Goal: Transaction & Acquisition: Download file/media

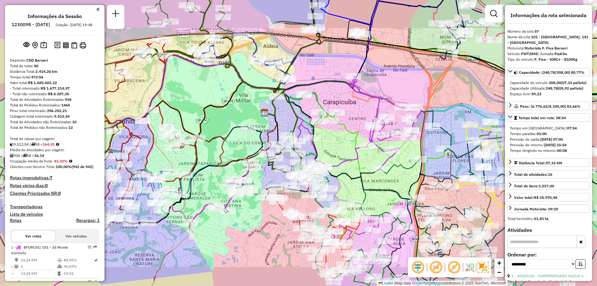
select select "**********"
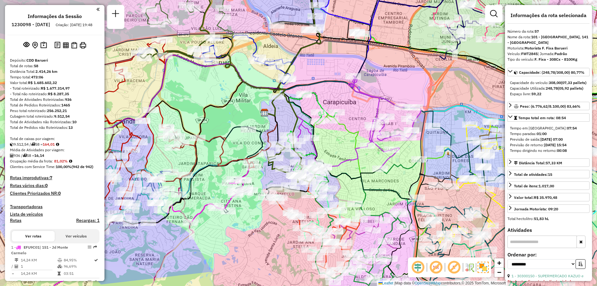
scroll to position [2221, 0]
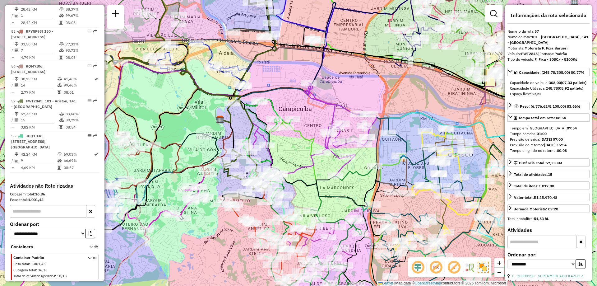
drag, startPoint x: 339, startPoint y: 155, endPoint x: 300, endPoint y: 159, distance: 39.2
click at [300, 159] on div "Janela de atendimento Grade de atendimento Capacidade Transportadoras Veículos …" at bounding box center [298, 143] width 597 height 286
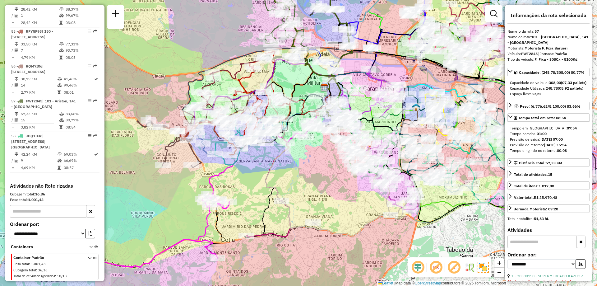
drag, startPoint x: 364, startPoint y: 66, endPoint x: 456, endPoint y: 45, distance: 94.3
click at [456, 45] on div "Janela de atendimento Grade de atendimento Capacidade Transportadoras Veículos …" at bounding box center [298, 143] width 597 height 286
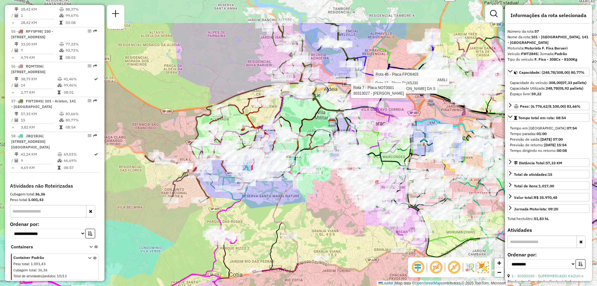
drag, startPoint x: 341, startPoint y: 156, endPoint x: 288, endPoint y: 207, distance: 73.7
click at [288, 207] on div "Rota 46 - Placa FPO8403 30302643 - [GEOGRAPHIC_DATA] FAMILI Rota 17 - Placa RUX…" at bounding box center [298, 143] width 597 height 286
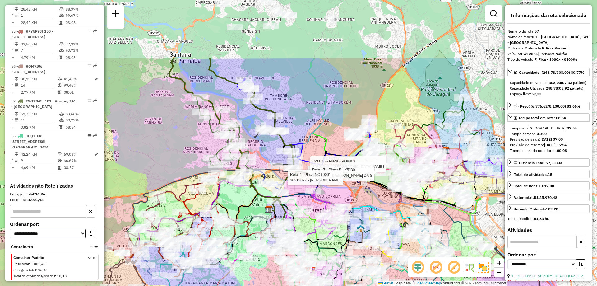
drag, startPoint x: 248, startPoint y: 74, endPoint x: 185, endPoint y: 161, distance: 107.4
click at [185, 161] on div "Rota 46 - Placa FPO8403 30302643 - [GEOGRAPHIC_DATA] FAMILI Rota 17 - Placa RUX…" at bounding box center [298, 143] width 597 height 286
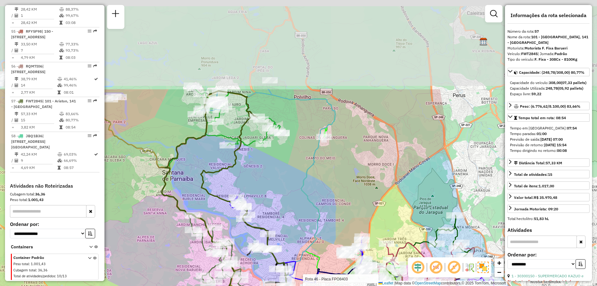
drag, startPoint x: 304, startPoint y: 63, endPoint x: 296, endPoint y: 182, distance: 119.1
click at [296, 182] on div "Rota 46 - Placa FPO8403 30302643 - [GEOGRAPHIC_DATA] FAMILI Rota 17 - Placa RUX…" at bounding box center [298, 143] width 597 height 286
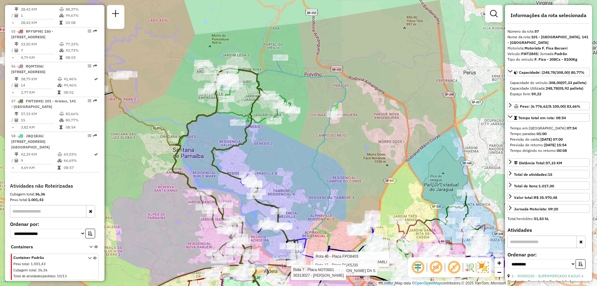
drag, startPoint x: 335, startPoint y: 112, endPoint x: 340, endPoint y: 64, distance: 48.2
click at [341, 66] on icon at bounding box center [311, 174] width 70 height 234
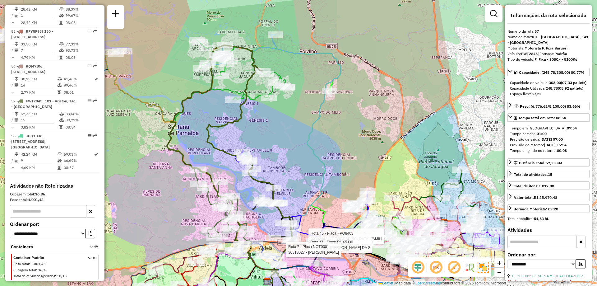
drag, startPoint x: 340, startPoint y: 136, endPoint x: 351, endPoint y: 65, distance: 71.8
click at [353, 68] on div "Rota 46 - Placa FPO8403 30302643 - [GEOGRAPHIC_DATA] FAMILI Rota 17 - Placa RUX…" at bounding box center [298, 143] width 597 height 286
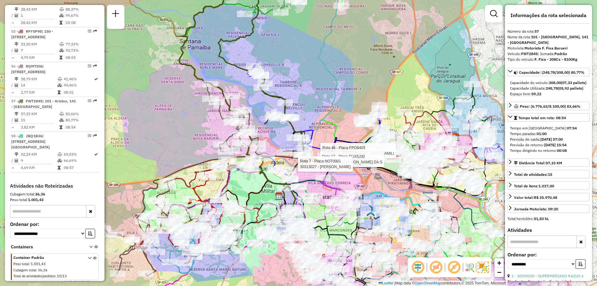
drag, startPoint x: 346, startPoint y: 112, endPoint x: 337, endPoint y: 72, distance: 40.8
click at [338, 72] on div "Rota 46 - Placa FPO8403 30302643 - [GEOGRAPHIC_DATA] FAMILI Rota 17 - Placa RUX…" at bounding box center [298, 143] width 597 height 286
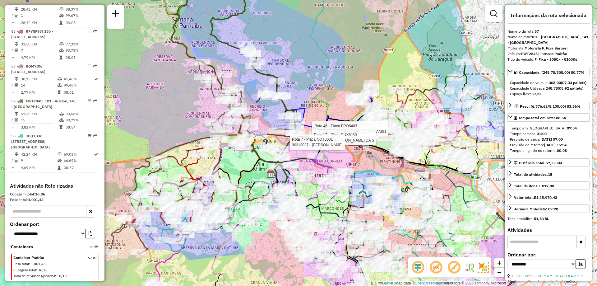
click at [320, 85] on div "Rota 46 - Placa FPO8403 30302643 - [GEOGRAPHIC_DATA] FAMILI Rota 17 - Placa RUX…" at bounding box center [298, 143] width 597 height 286
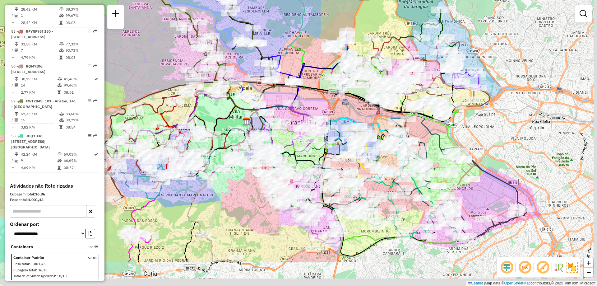
drag, startPoint x: 349, startPoint y: 152, endPoint x: 321, endPoint y: 94, distance: 64.6
click at [321, 94] on div "Janela de atendimento Grade de atendimento Capacidade Transportadoras Veículos …" at bounding box center [298, 143] width 597 height 286
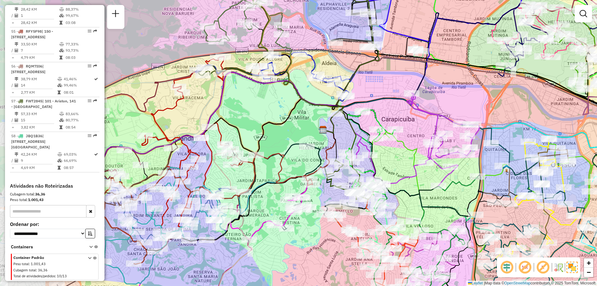
drag, startPoint x: 313, startPoint y: 143, endPoint x: 408, endPoint y: 163, distance: 96.3
click at [408, 163] on div "Janela de atendimento Grade de atendimento Capacidade Transportadoras Veículos …" at bounding box center [298, 143] width 597 height 286
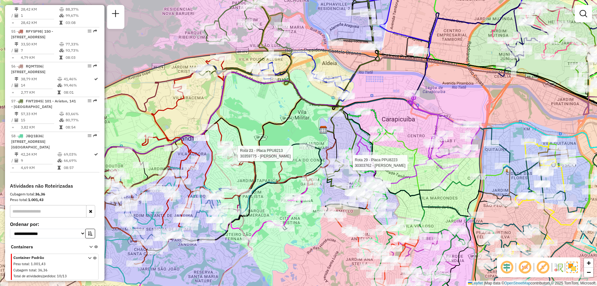
select select "**********"
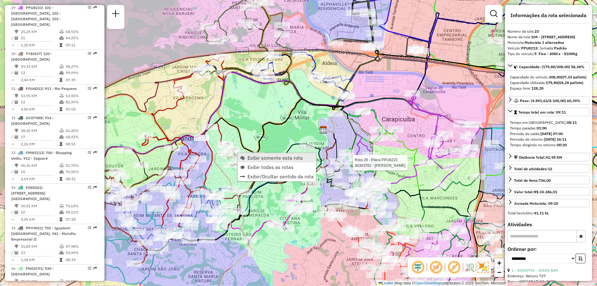
scroll to position [1083, 0]
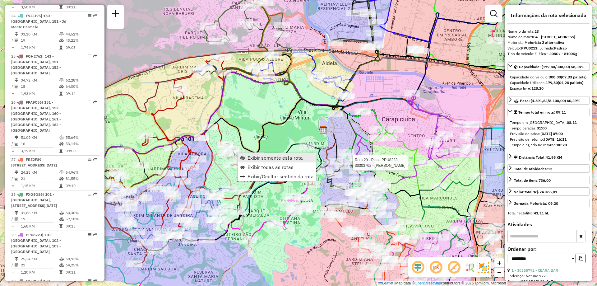
click at [254, 157] on span "Exibir somente esta rota" at bounding box center [275, 157] width 55 height 5
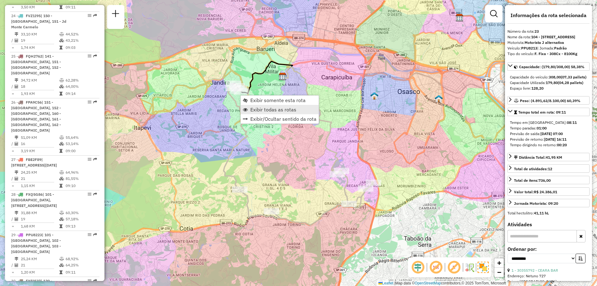
click at [254, 110] on span "Exibir todas as rotas" at bounding box center [273, 109] width 46 height 5
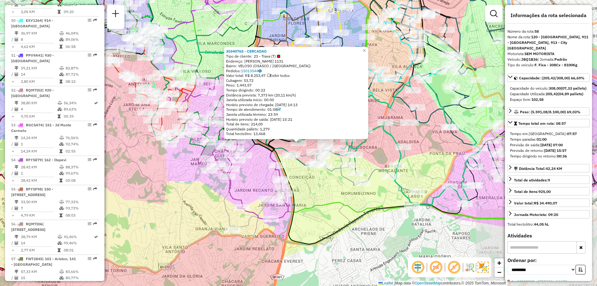
scroll to position [2221, 0]
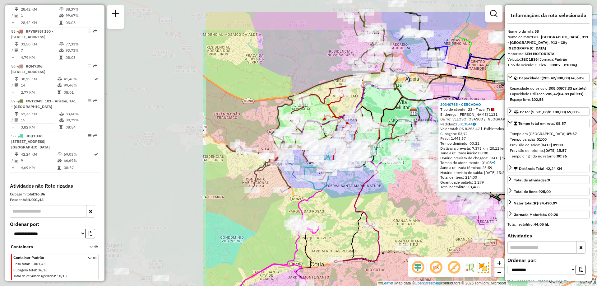
drag, startPoint x: 163, startPoint y: 163, endPoint x: 429, endPoint y: 203, distance: 269.1
click at [429, 203] on div "30340765 - CERCADAO Tipo de cliente: 23 - Trava (T) Endereço: [PERSON_NAME] 113…" at bounding box center [298, 143] width 597 height 286
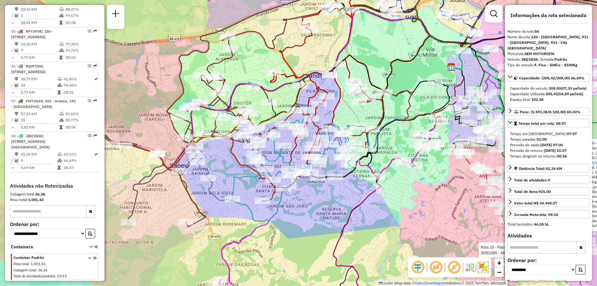
drag, startPoint x: 376, startPoint y: 100, endPoint x: 346, endPoint y: 107, distance: 31.0
click at [346, 107] on icon at bounding box center [480, 201] width 293 height 241
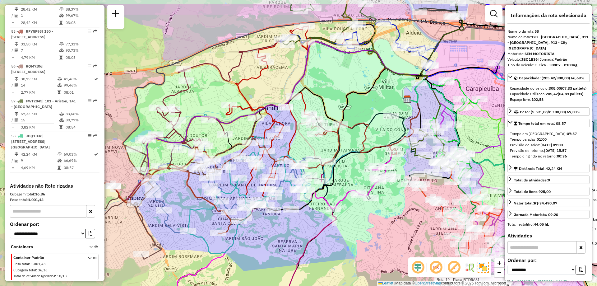
drag, startPoint x: 367, startPoint y: 105, endPoint x: 310, endPoint y: 147, distance: 70.8
click at [311, 137] on div at bounding box center [315, 134] width 16 height 6
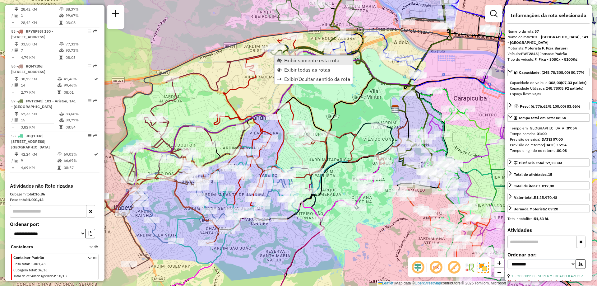
click at [283, 62] on link "Exibir somente esta rota" at bounding box center [314, 60] width 78 height 9
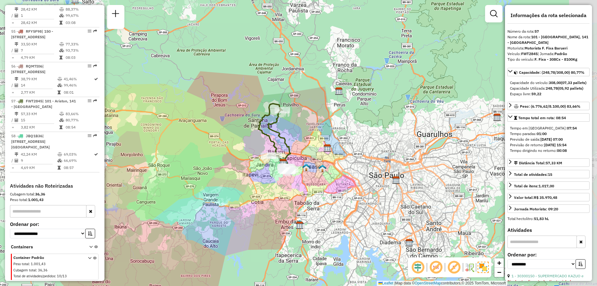
drag, startPoint x: 362, startPoint y: 132, endPoint x: 308, endPoint y: 147, distance: 55.9
click at [308, 147] on div "Janela de atendimento Grade de atendimento Capacidade Transportadoras Veículos …" at bounding box center [298, 143] width 597 height 286
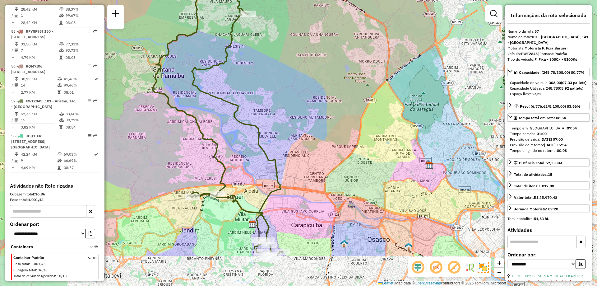
drag, startPoint x: 339, startPoint y: 135, endPoint x: 262, endPoint y: 77, distance: 97.1
click at [262, 77] on div "Janela de atendimento Grade de atendimento Capacidade Transportadoras Veículos …" at bounding box center [298, 143] width 597 height 286
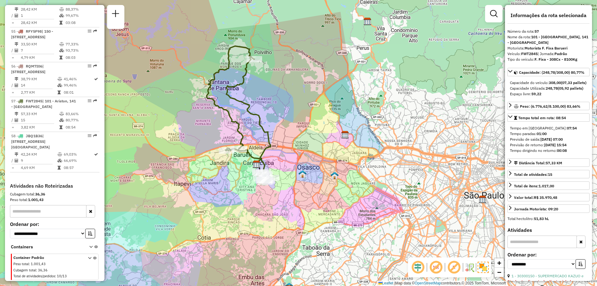
drag, startPoint x: 286, startPoint y: 86, endPoint x: 284, endPoint y: 100, distance: 13.5
click at [284, 100] on div "Janela de atendimento Grade de atendimento Capacidade Transportadoras Veículos …" at bounding box center [298, 143] width 597 height 286
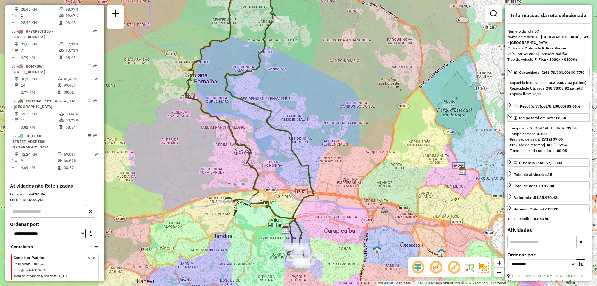
drag, startPoint x: 319, startPoint y: 103, endPoint x: 354, endPoint y: 123, distance: 40.4
click at [354, 123] on div "Janela de atendimento Grade de atendimento Capacidade Transportadoras Veículos …" at bounding box center [298, 143] width 597 height 286
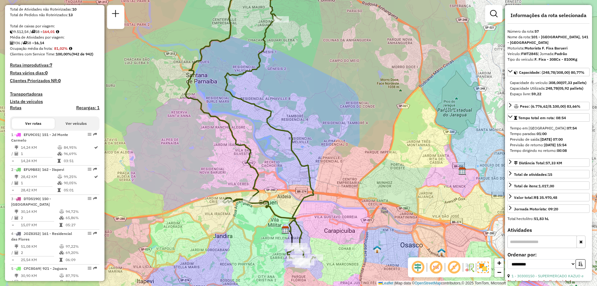
scroll to position [0, 0]
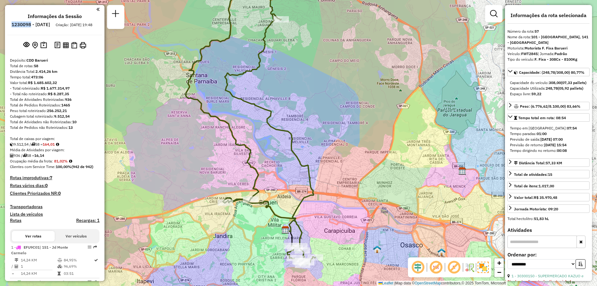
drag, startPoint x: 49, startPoint y: 24, endPoint x: 24, endPoint y: 25, distance: 24.6
click at [24, 25] on ul "Informações da Sessão 1230098 - [DATE] Criação: [DATE] 19:48" at bounding box center [54, 21] width 95 height 16
copy h6 "1230098"
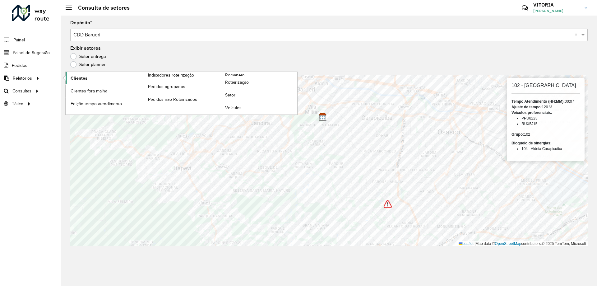
click at [78, 79] on span "Clientes" at bounding box center [79, 78] width 17 height 7
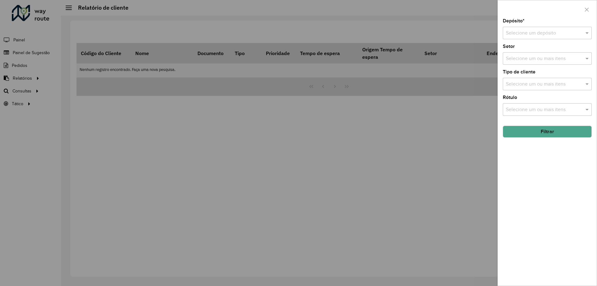
click at [537, 31] on input "text" at bounding box center [541, 33] width 70 height 7
click at [524, 51] on span "CDD Barueri" at bounding box center [519, 50] width 27 height 5
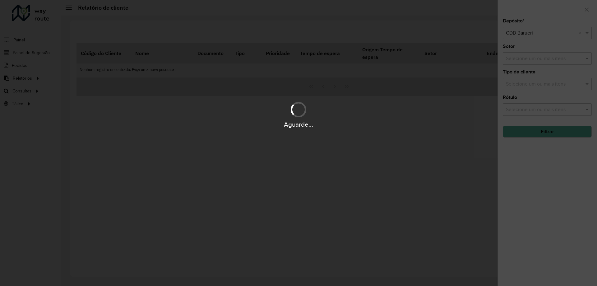
click at [536, 84] on div "Aguarde..." at bounding box center [298, 143] width 597 height 286
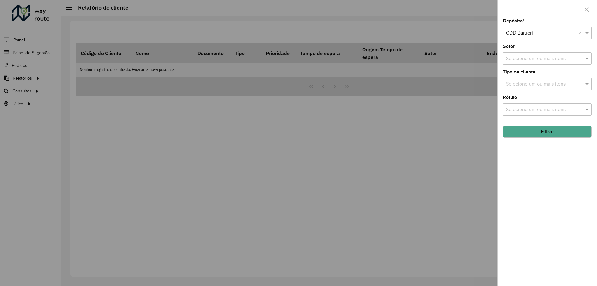
click at [537, 87] on input "text" at bounding box center [545, 84] width 80 height 7
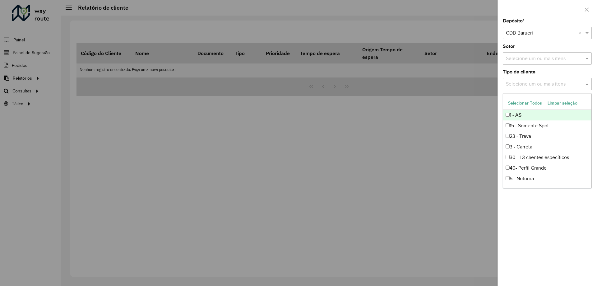
click at [524, 105] on button "Selecionar Todos" at bounding box center [526, 103] width 40 height 10
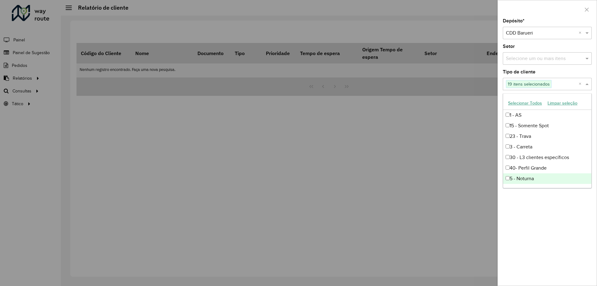
click at [562, 213] on div "Depósito * Selecione um depósito × CDD Barueri × Setor Selecione um ou mais ite…" at bounding box center [547, 152] width 99 height 267
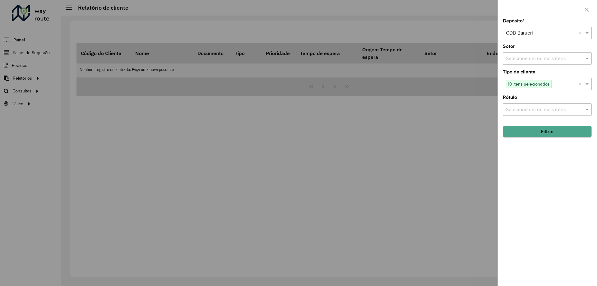
click at [561, 126] on button "Filtrar" at bounding box center [547, 132] width 89 height 12
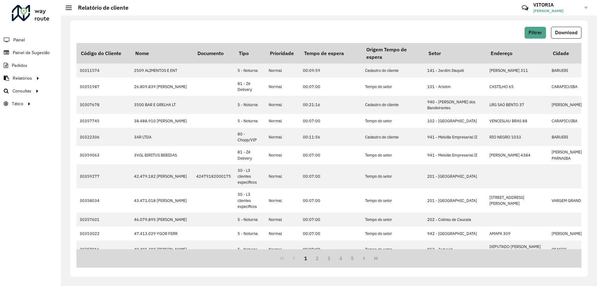
click at [565, 30] on span "Download" at bounding box center [566, 32] width 22 height 5
